Goal: Understand site structure: Understand site structure

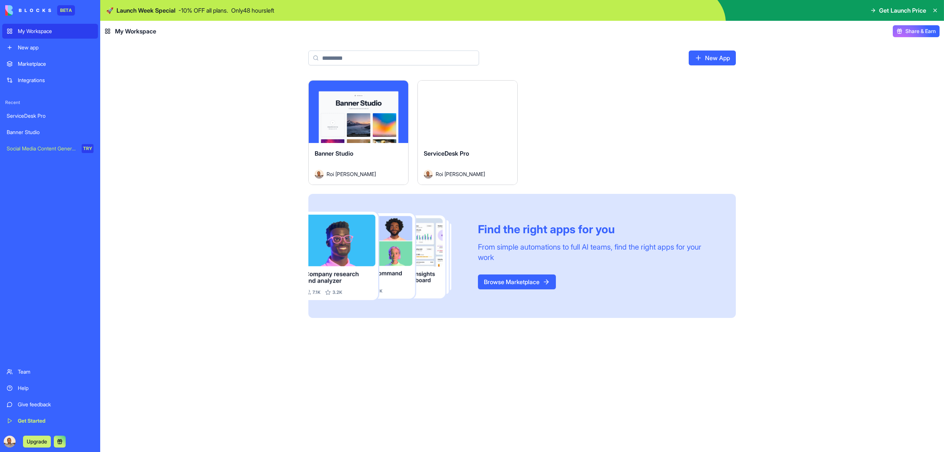
click at [442, 124] on div "Launch" at bounding box center [467, 112] width 99 height 62
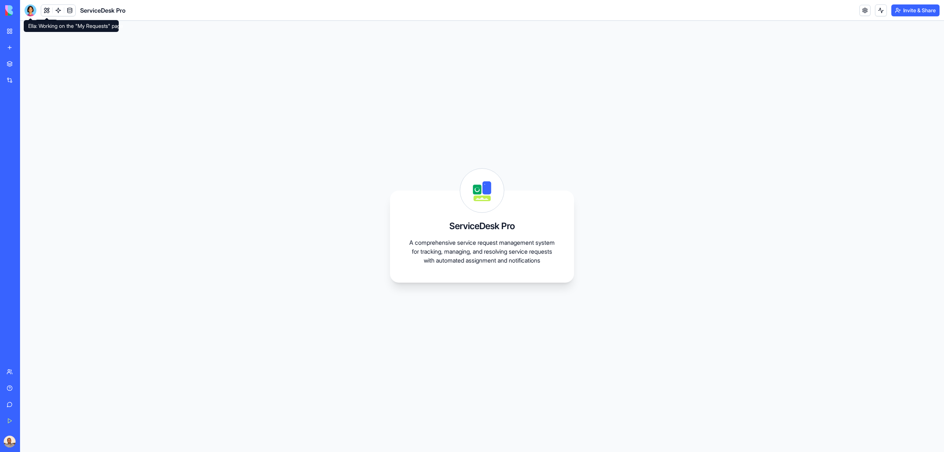
click at [30, 8] on div at bounding box center [30, 10] width 12 height 12
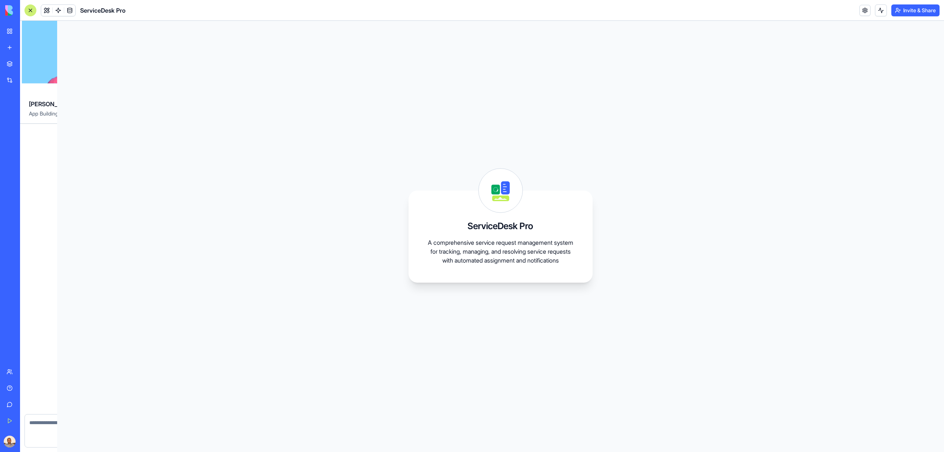
scroll to position [171, 0]
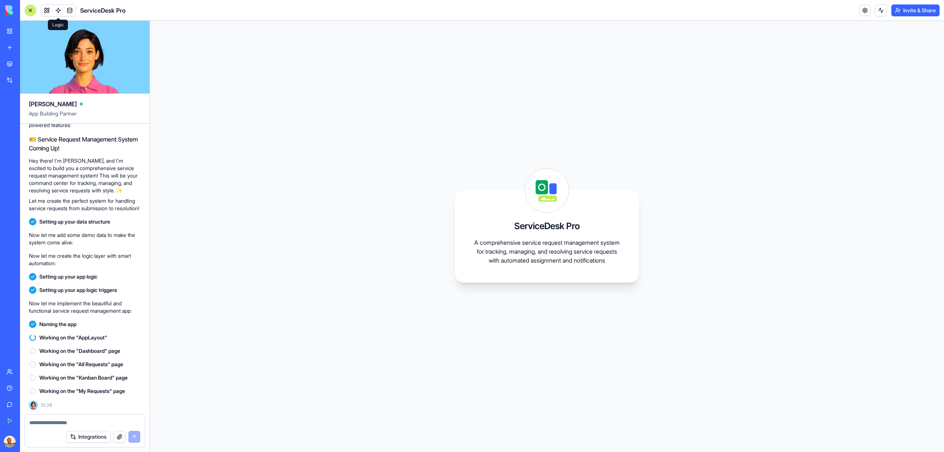
click at [57, 9] on link at bounding box center [58, 10] width 11 height 11
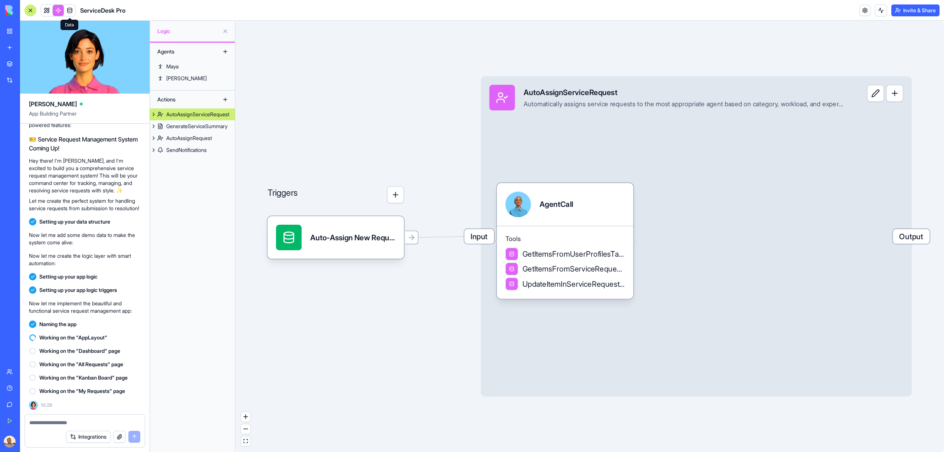
click at [68, 12] on link at bounding box center [69, 10] width 11 height 11
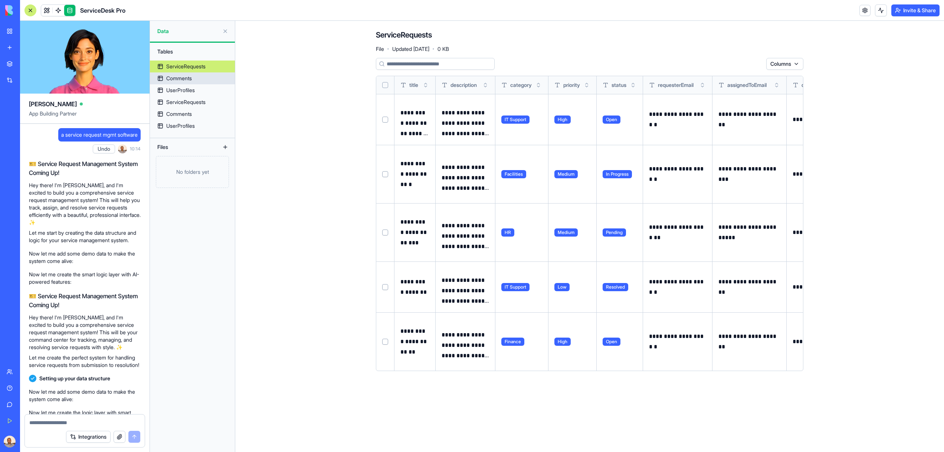
click at [184, 77] on div "Comments" at bounding box center [179, 78] width 26 height 7
click at [187, 89] on div "UserProfiles" at bounding box center [180, 89] width 29 height 7
click at [191, 100] on div "ServiceRequests" at bounding box center [185, 101] width 39 height 7
click at [191, 116] on div "Comments" at bounding box center [179, 113] width 26 height 7
click at [191, 126] on div "UserProfiles" at bounding box center [180, 125] width 29 height 7
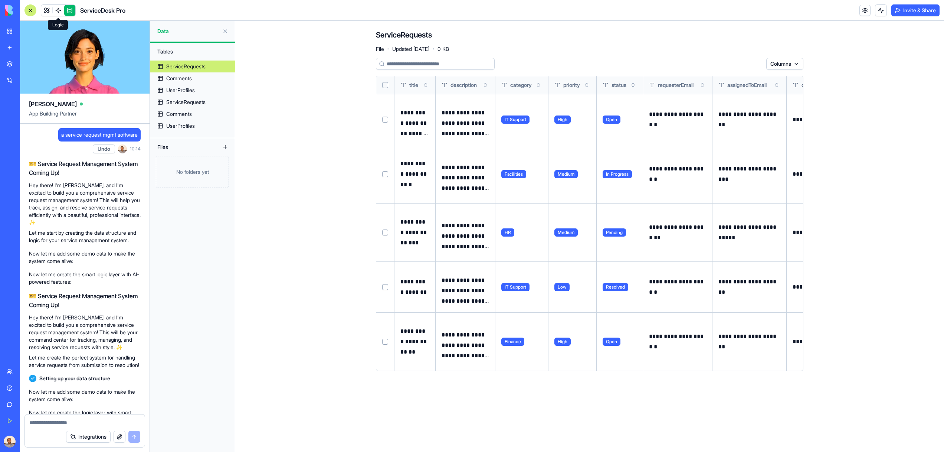
click at [61, 11] on link at bounding box center [58, 10] width 11 height 11
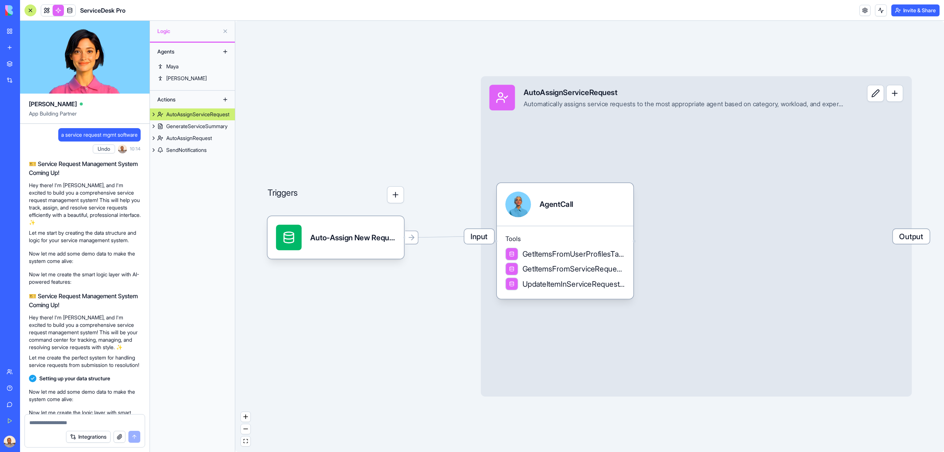
scroll to position [171, 0]
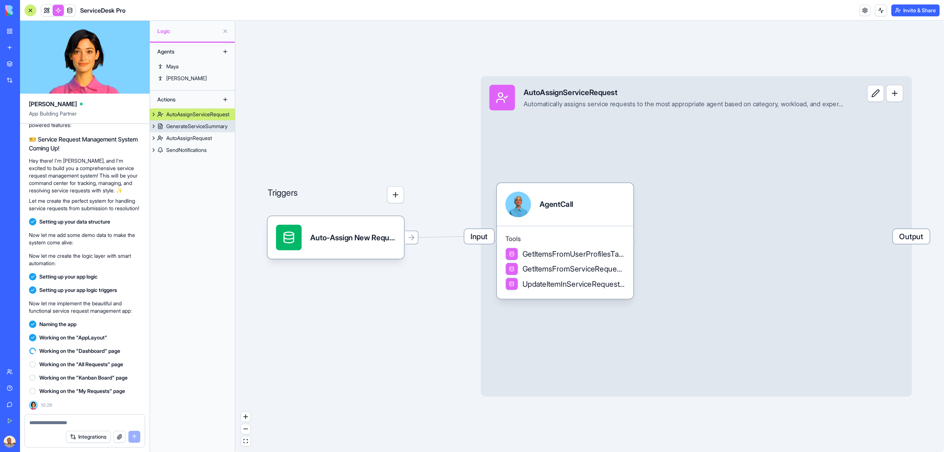
click at [202, 125] on div "GenerateServiceSummary" at bounding box center [196, 125] width 61 height 7
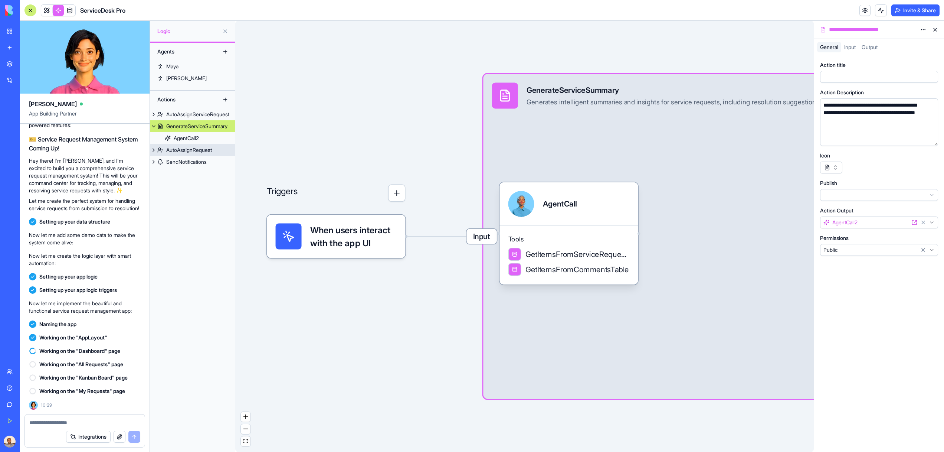
click at [190, 149] on div "AutoAssignRequest" at bounding box center [189, 149] width 46 height 7
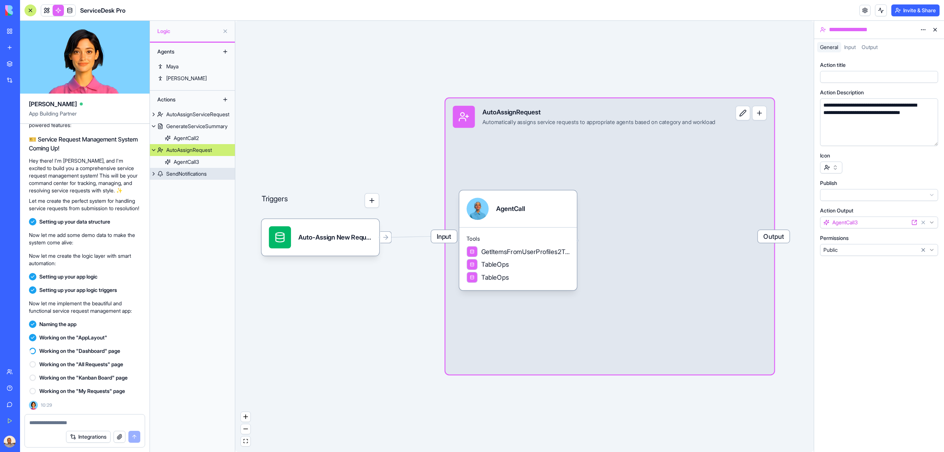
click at [187, 175] on div "SendNotifications" at bounding box center [186, 173] width 40 height 7
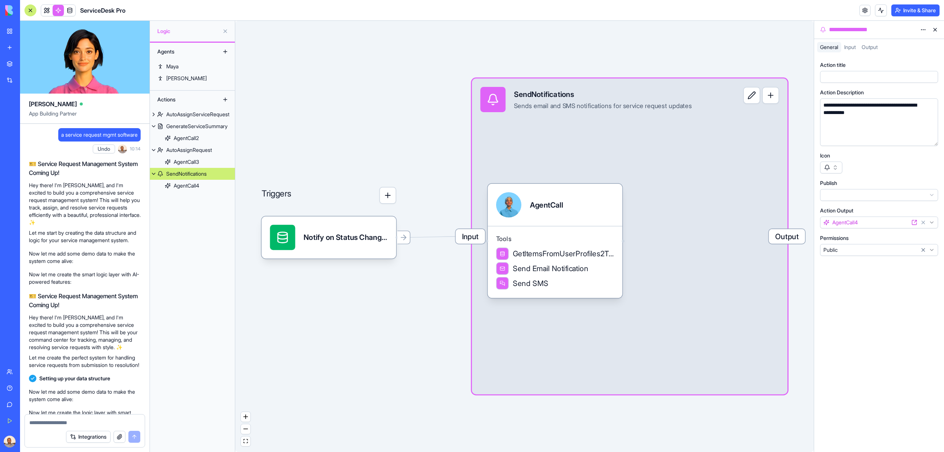
click at [75, 132] on span "a service request mgmt software" at bounding box center [99, 134] width 76 height 7
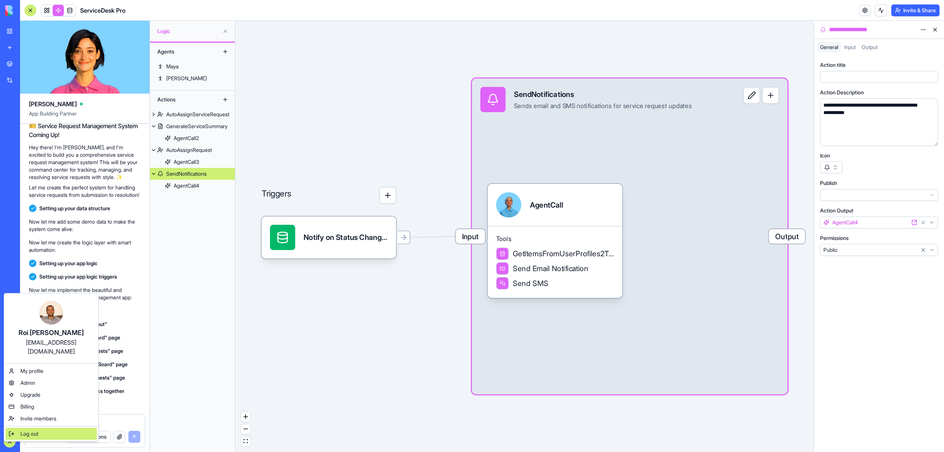
click at [27, 430] on span "Log out" at bounding box center [29, 433] width 18 height 7
